Goal: Browse casually: Explore the website without a specific task or goal

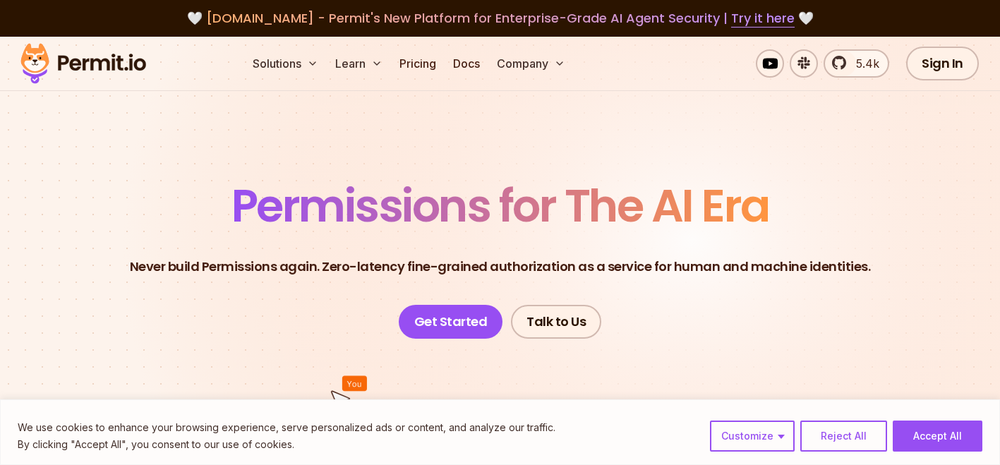
drag, startPoint x: 574, startPoint y: 155, endPoint x: 590, endPoint y: 151, distance: 15.9
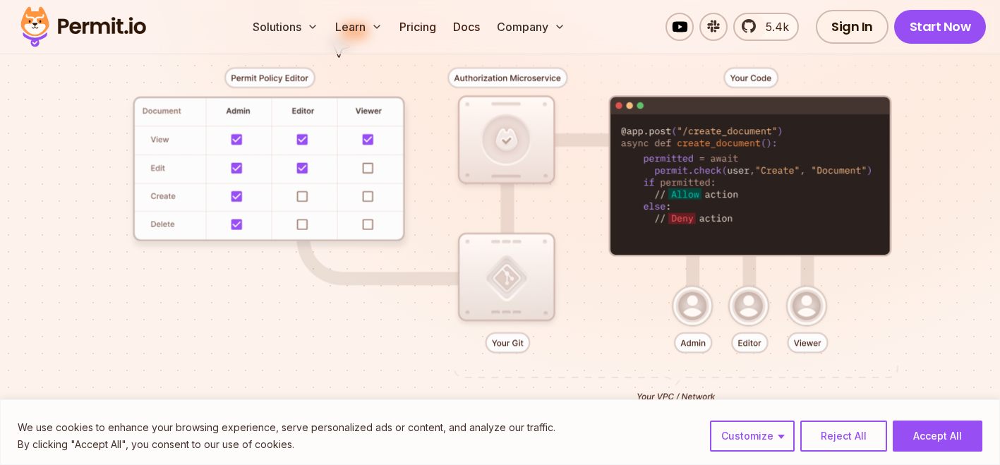
scroll to position [349, 0]
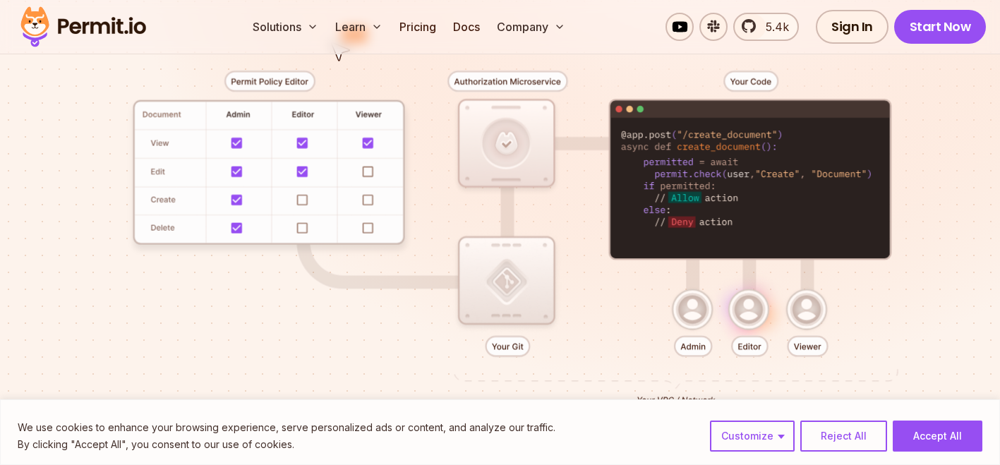
click at [517, 143] on div at bounding box center [500, 234] width 932 height 488
click at [504, 282] on div at bounding box center [500, 234] width 932 height 488
click at [537, 142] on div at bounding box center [500, 234] width 932 height 488
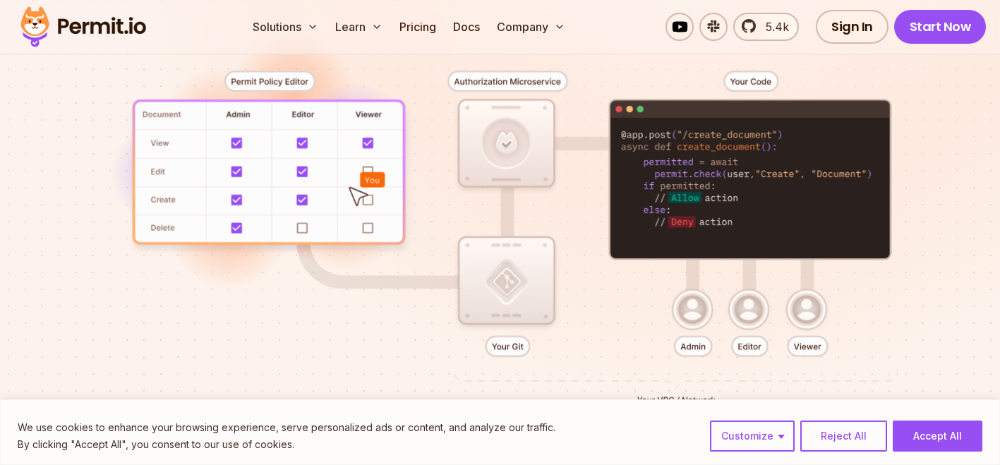
click at [540, 118] on div at bounding box center [500, 234] width 932 height 488
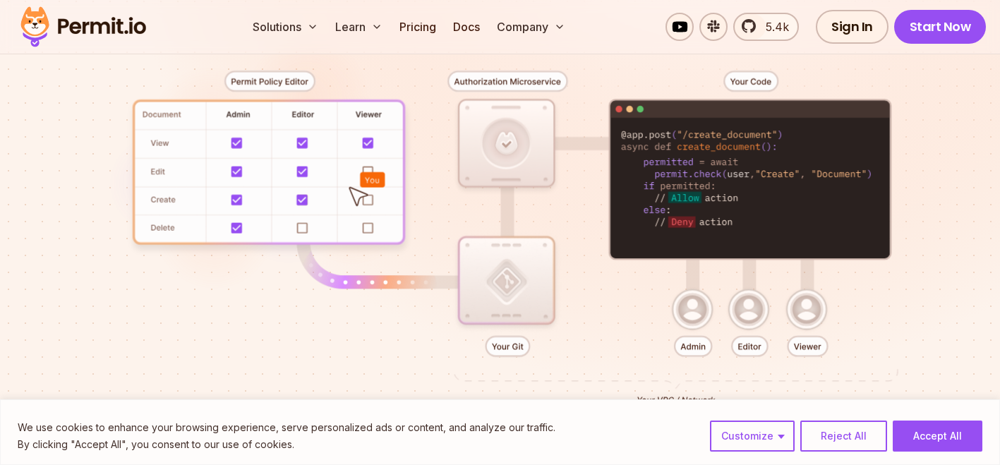
click at [571, 111] on div at bounding box center [500, 234] width 932 height 488
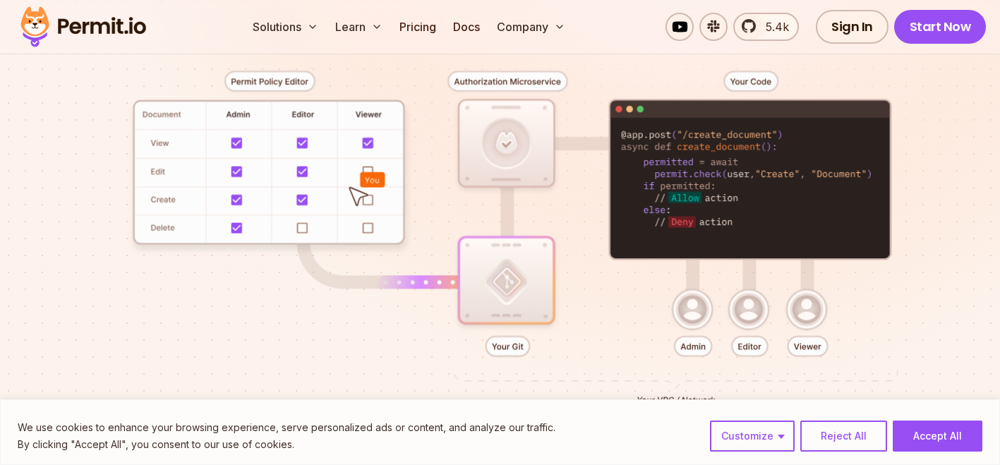
click at [589, 87] on div at bounding box center [500, 234] width 932 height 488
click at [613, 84] on div at bounding box center [500, 234] width 932 height 488
click at [636, 83] on div at bounding box center [500, 234] width 932 height 488
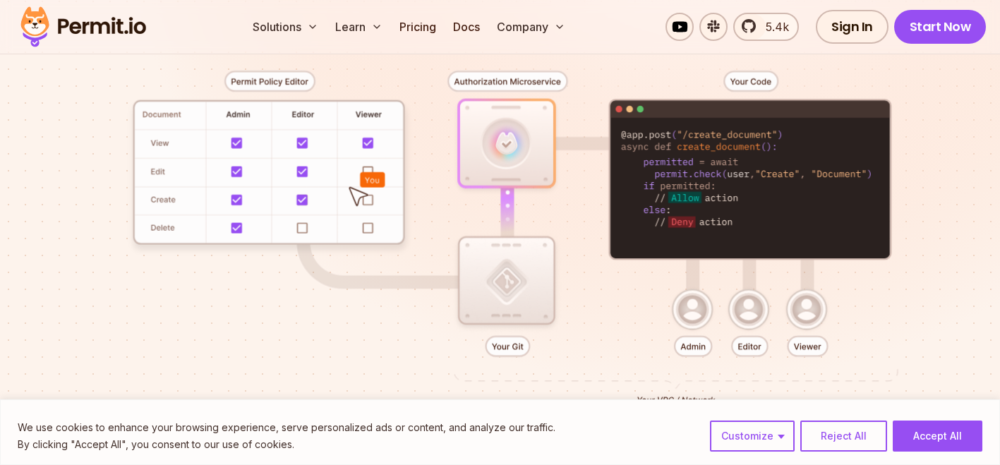
click at [655, 79] on div at bounding box center [500, 234] width 932 height 488
click at [682, 76] on div at bounding box center [500, 234] width 932 height 488
click at [799, 73] on div at bounding box center [500, 234] width 932 height 488
click at [827, 74] on div at bounding box center [500, 234] width 932 height 488
click at [842, 72] on div at bounding box center [500, 234] width 932 height 488
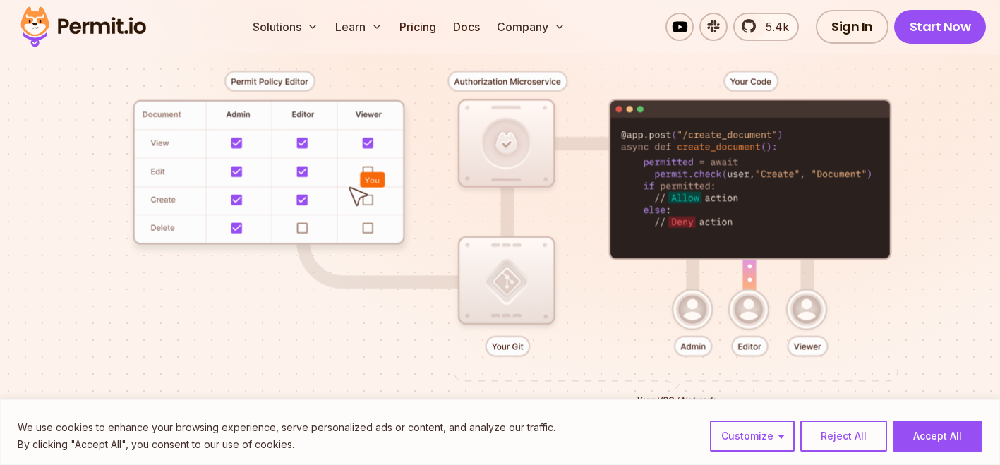
click at [821, 72] on div at bounding box center [500, 234] width 932 height 488
click at [829, 72] on div at bounding box center [500, 234] width 932 height 488
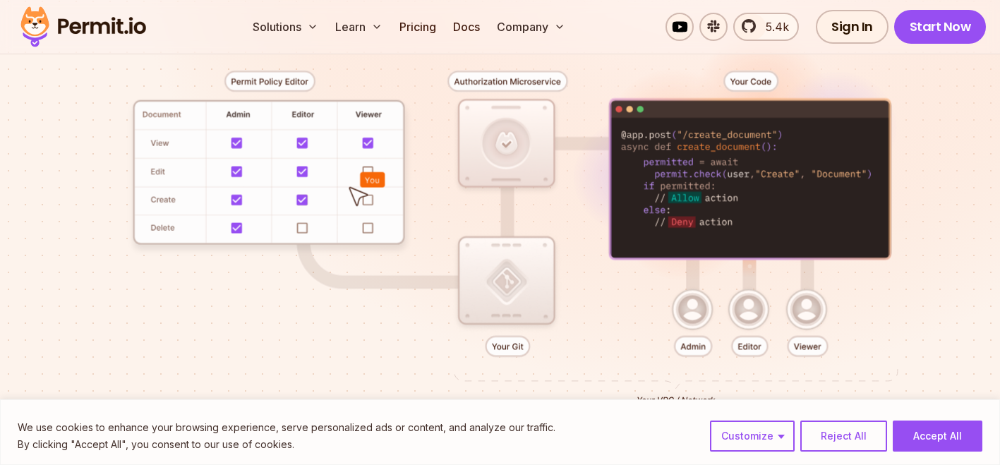
click at [844, 72] on div at bounding box center [500, 234] width 932 height 488
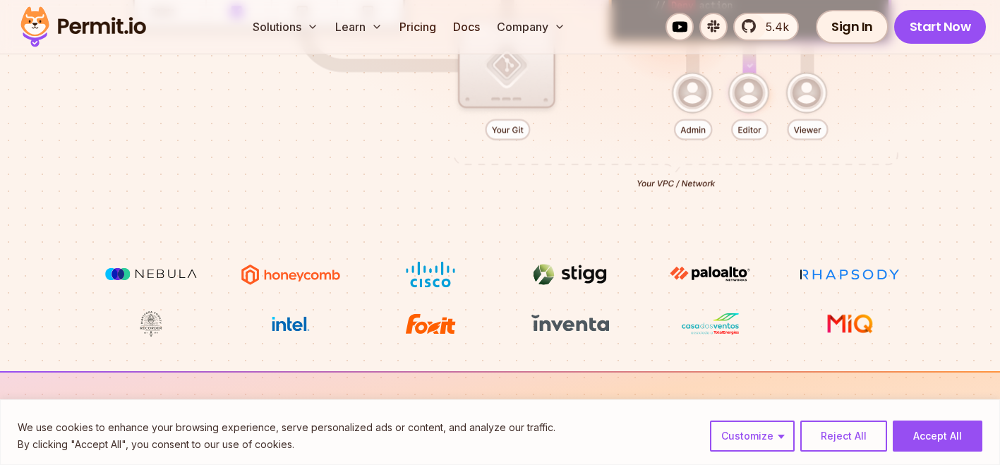
click at [858, 61] on div at bounding box center [500, 18] width 932 height 488
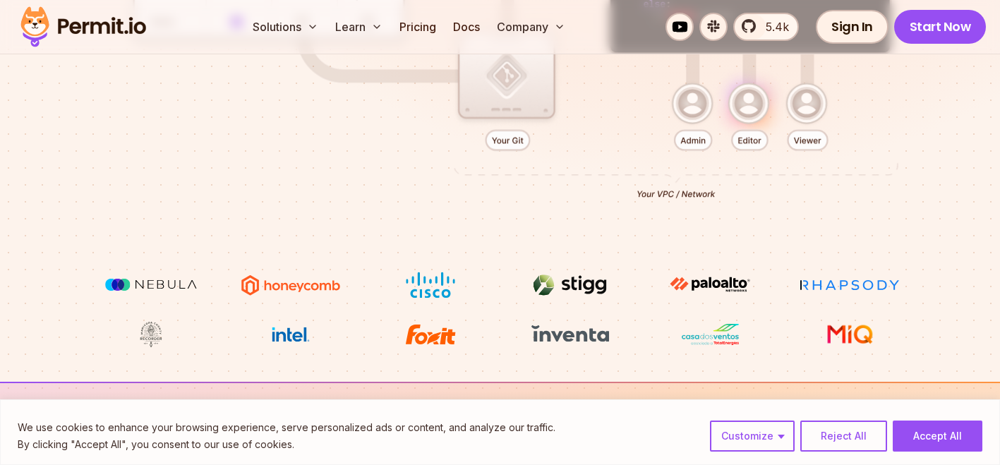
scroll to position [557, 0]
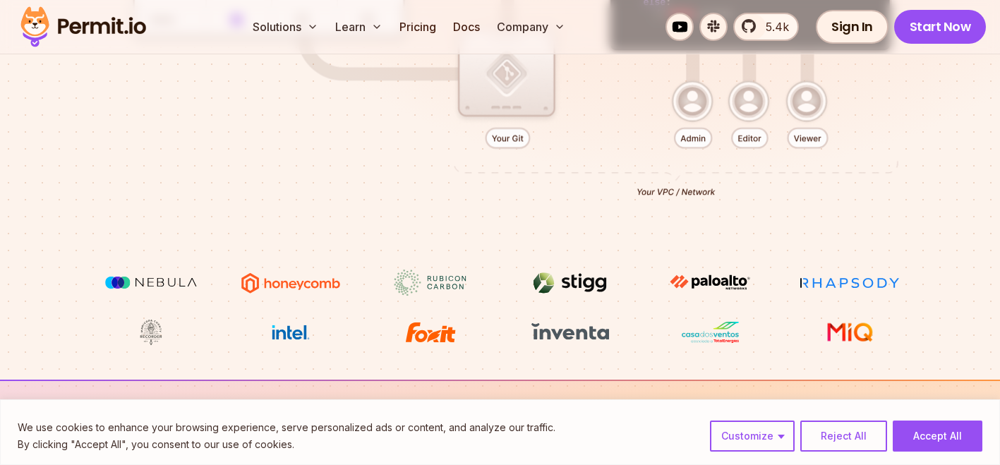
click at [855, 92] on div at bounding box center [500, 26] width 932 height 488
click at [855, 126] on div at bounding box center [500, 26] width 932 height 488
click at [855, 116] on div at bounding box center [500, 26] width 932 height 488
click at [855, 109] on div at bounding box center [500, 26] width 932 height 488
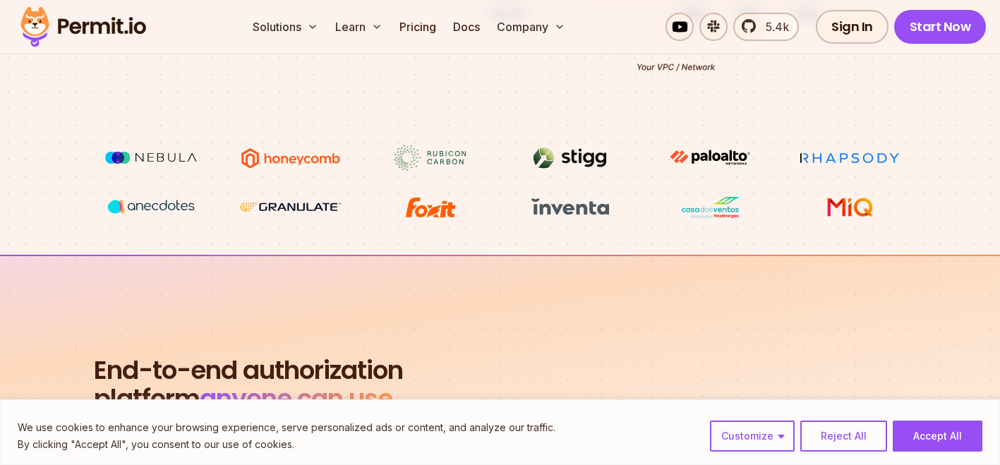
scroll to position [684, 0]
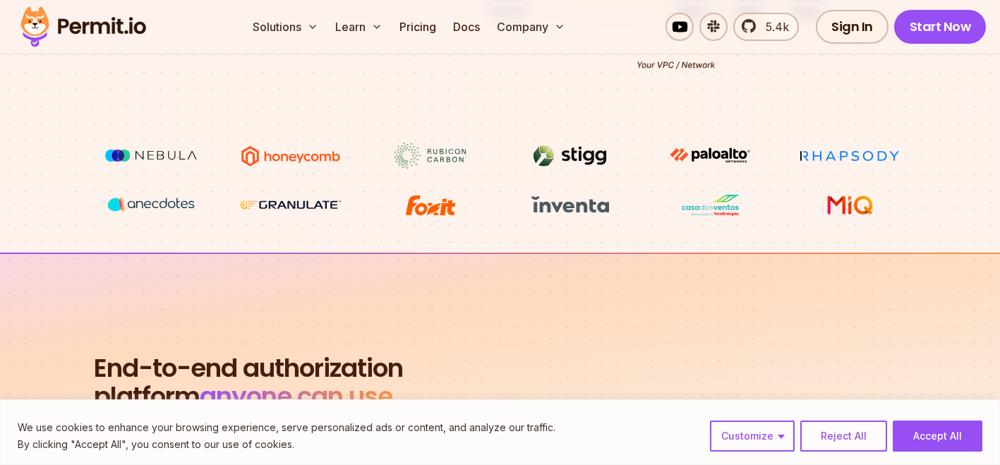
click at [768, 190] on ul at bounding box center [500, 181] width 804 height 76
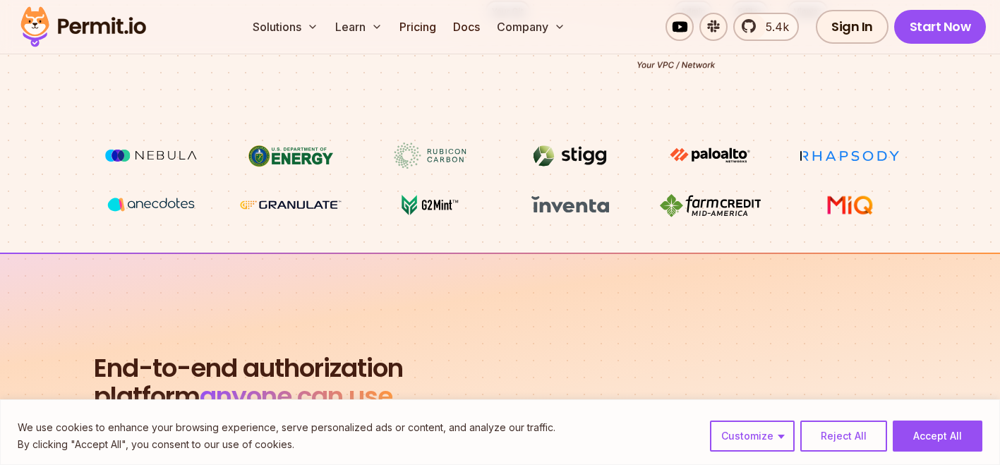
click at [767, 207] on ul at bounding box center [500, 181] width 804 height 76
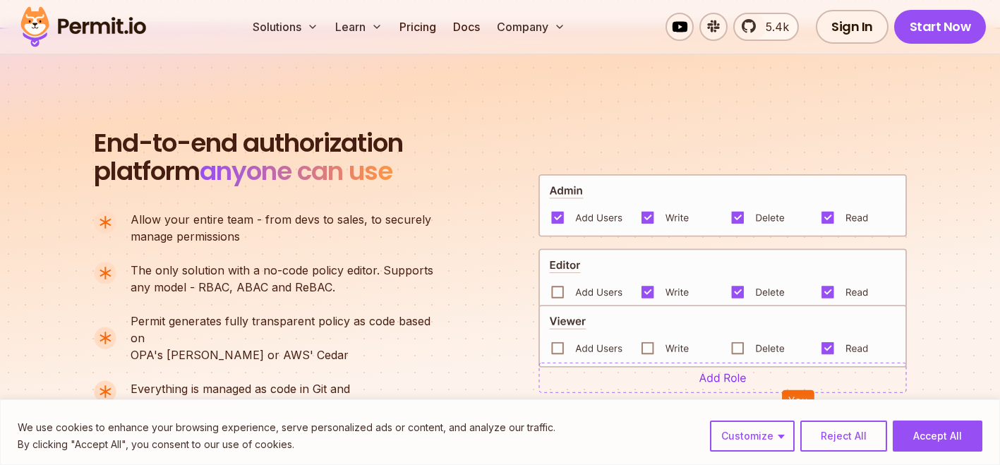
scroll to position [932, 0]
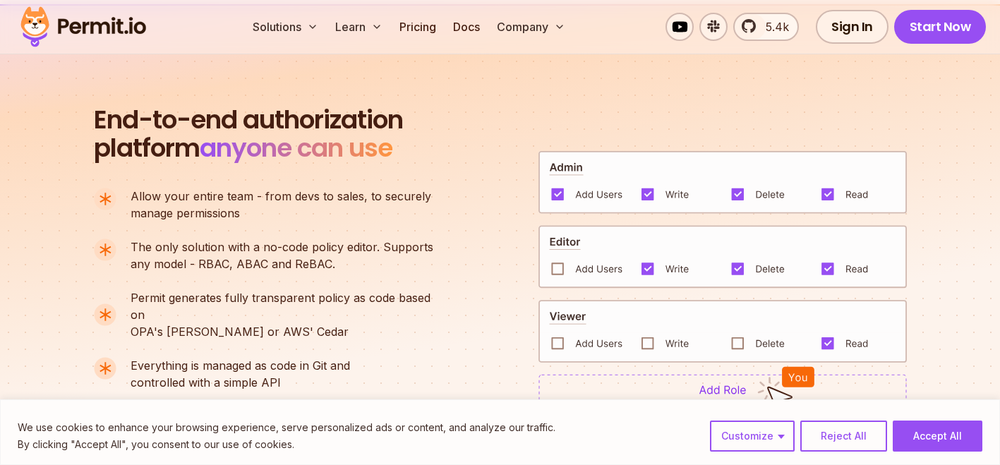
click at [739, 184] on img at bounding box center [722, 181] width 368 height 63
click at [761, 183] on img at bounding box center [722, 181] width 368 height 63
click at [761, 164] on img at bounding box center [722, 181] width 368 height 63
click at [761, 100] on section "End-to-end authorization platform anyone can use A no-code authorization platfo…" at bounding box center [500, 261] width 1000 height 514
click at [762, 83] on section "End-to-end authorization platform anyone can use A no-code authorization platfo…" at bounding box center [500, 261] width 1000 height 514
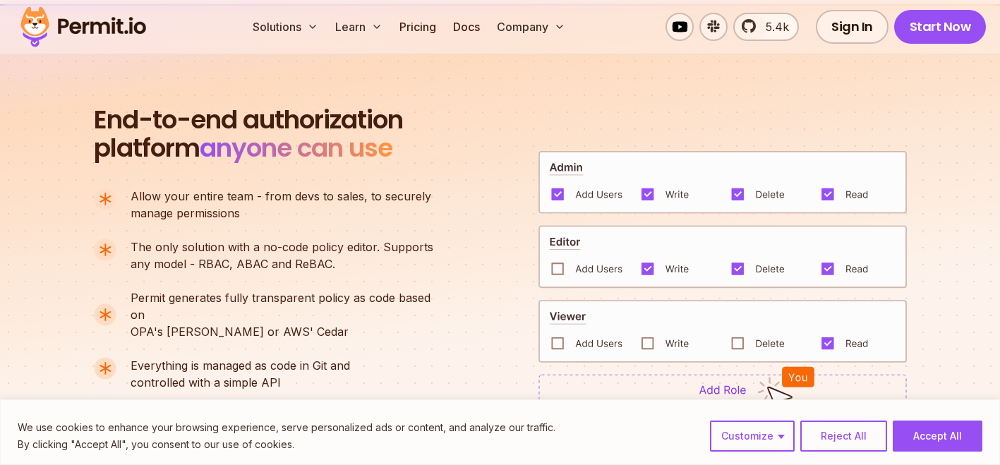
click at [778, 64] on section "End-to-end authorization platform anyone can use A no-code authorization platfo…" at bounding box center [500, 261] width 1000 height 514
click at [792, 62] on section "End-to-end authorization platform anyone can use A no-code authorization platfo…" at bounding box center [500, 261] width 1000 height 514
click at [794, 62] on section "End-to-end authorization platform anyone can use A no-code authorization platfo…" at bounding box center [500, 261] width 1000 height 514
click at [806, 62] on section "End-to-end authorization platform anyone can use A no-code authorization platfo…" at bounding box center [500, 261] width 1000 height 514
click at [817, 75] on section "End-to-end authorization platform anyone can use A no-code authorization platfo…" at bounding box center [500, 261] width 1000 height 514
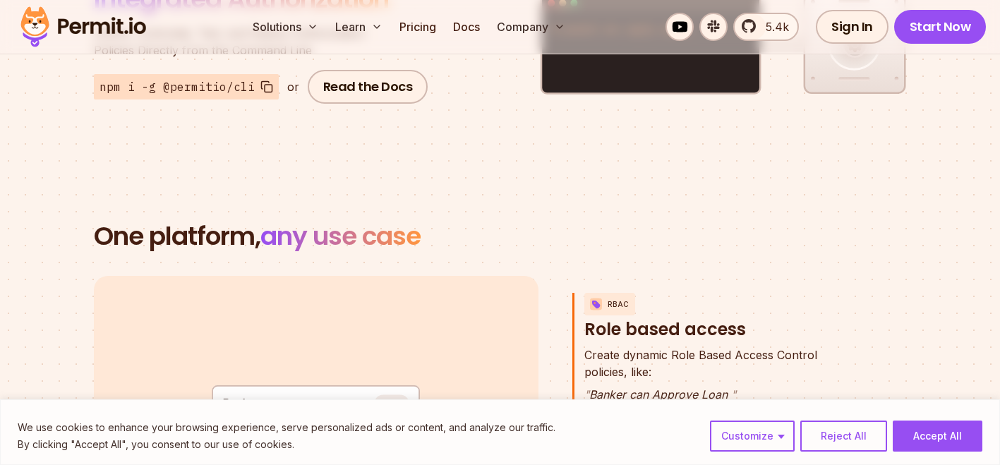
scroll to position [1859, 0]
